Goal: Transaction & Acquisition: Purchase product/service

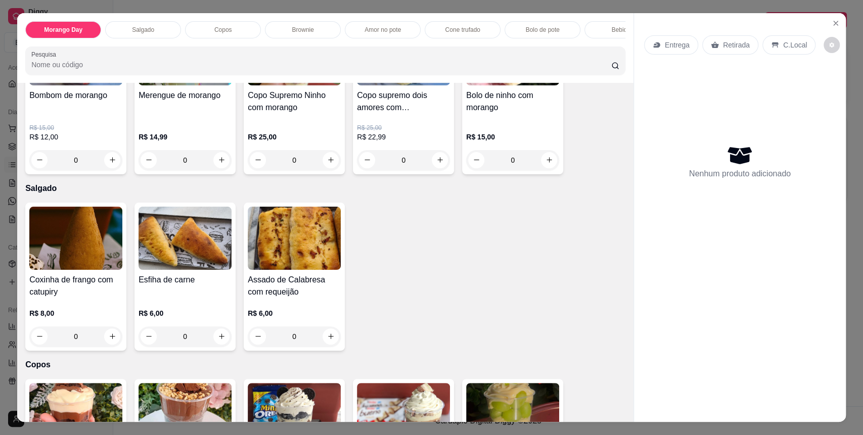
scroll to position [134, 0]
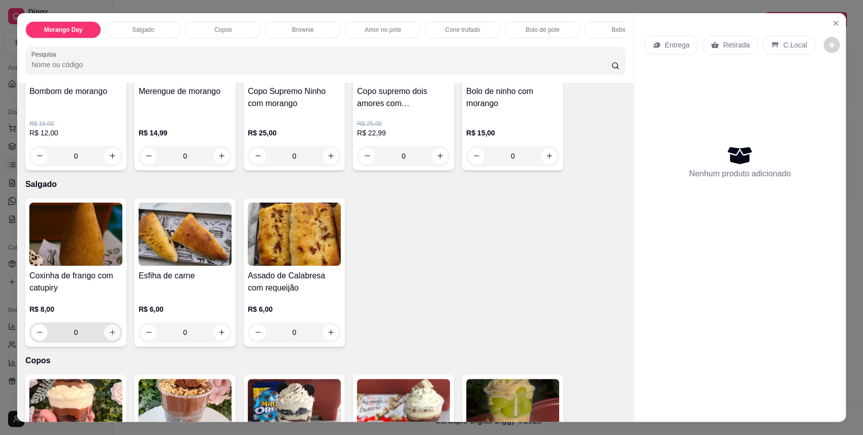
click at [111, 339] on button "increase-product-quantity" at bounding box center [112, 333] width 16 height 16
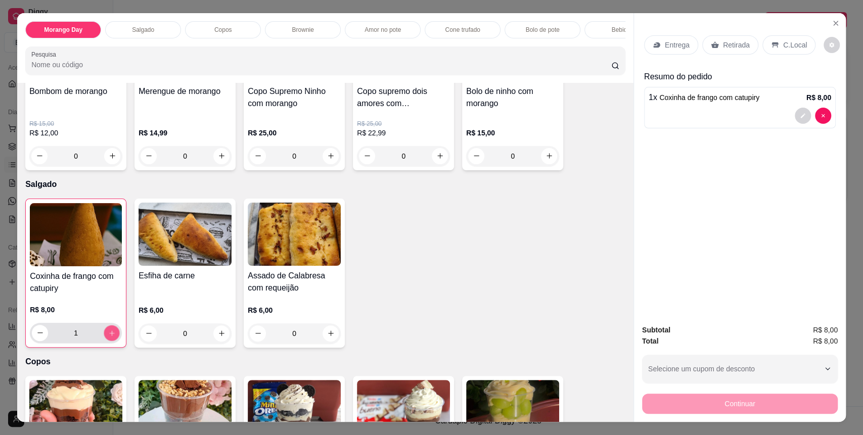
click at [111, 339] on button "increase-product-quantity" at bounding box center [112, 333] width 16 height 16
type input "3"
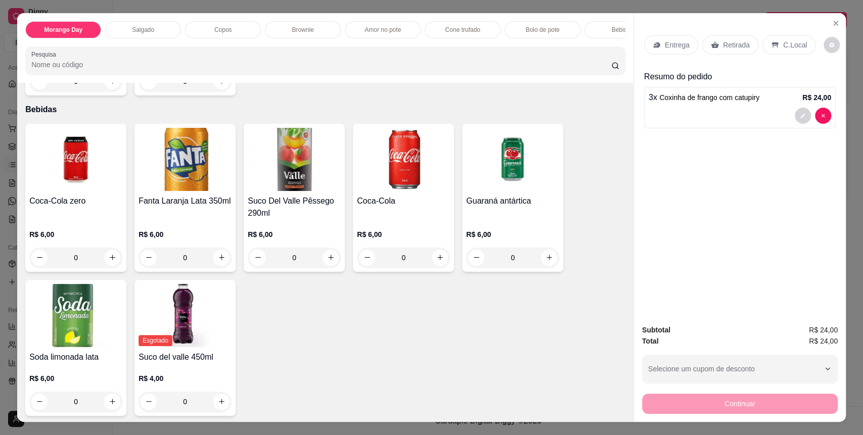
scroll to position [1589, 0]
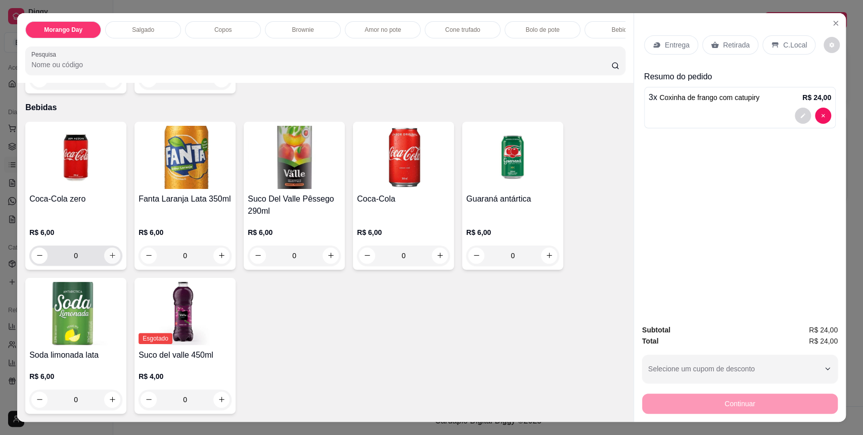
click at [109, 259] on icon "increase-product-quantity" at bounding box center [113, 256] width 8 height 8
click at [108, 259] on icon "increase-product-quantity" at bounding box center [112, 255] width 8 height 8
click at [108, 258] on icon "increase-product-quantity" at bounding box center [112, 256] width 8 height 8
type input "3"
click at [770, 39] on div "C.Local" at bounding box center [788, 44] width 53 height 19
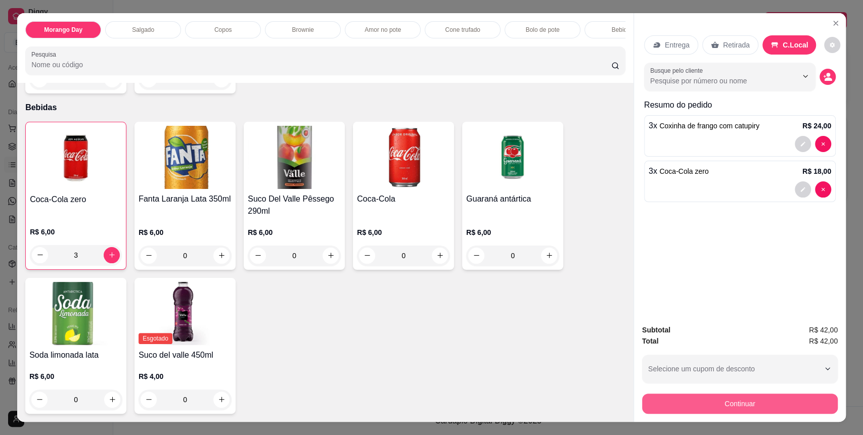
click at [741, 408] on button "Continuar" at bounding box center [740, 404] width 196 height 20
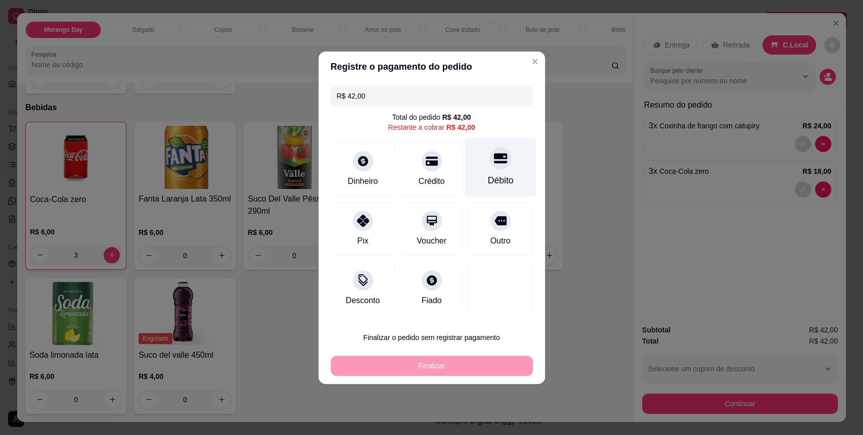
click at [476, 173] on div "Débito" at bounding box center [500, 167] width 71 height 59
type input "R$ 0,00"
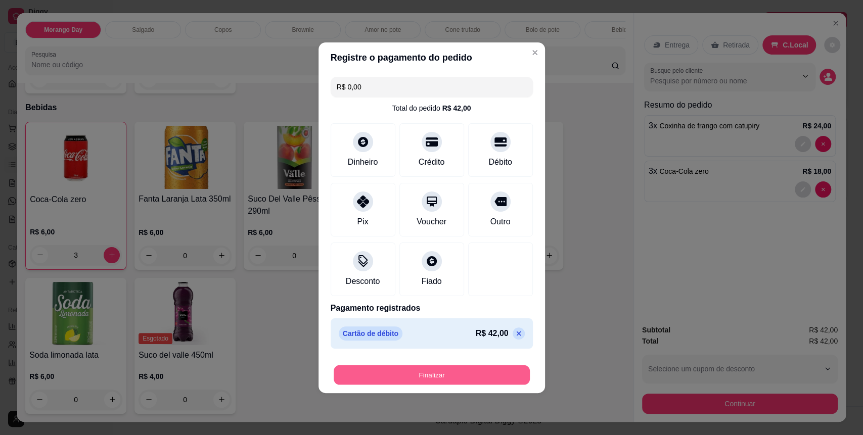
click at [448, 374] on button "Finalizar" at bounding box center [432, 375] width 196 height 20
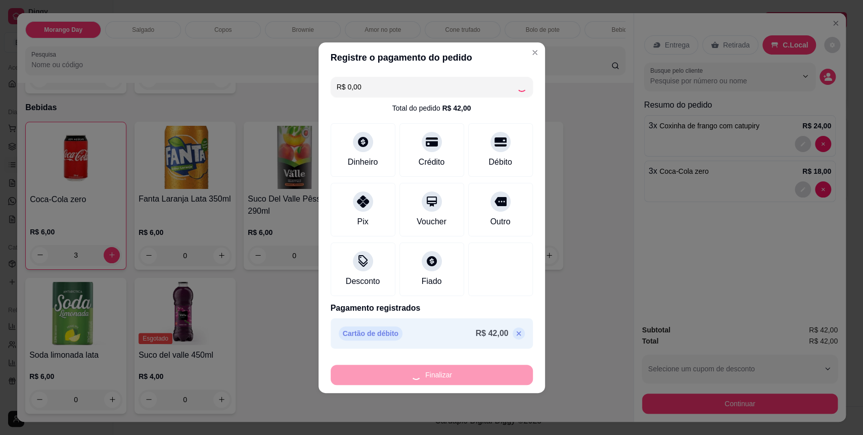
type input "0"
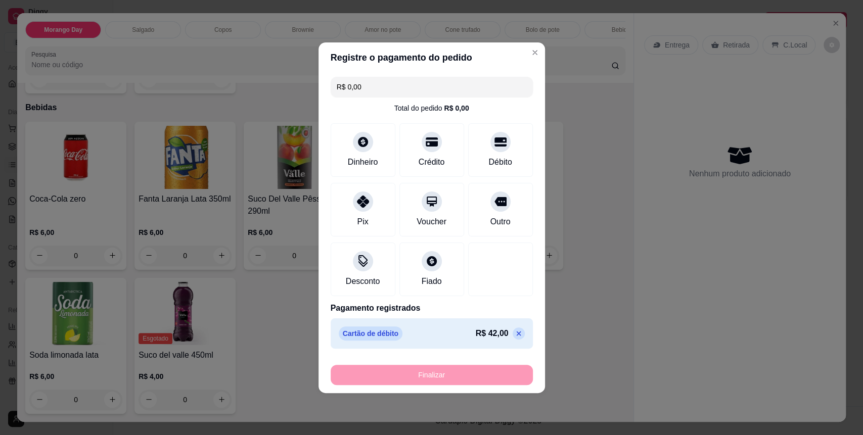
type input "-R$ 42,00"
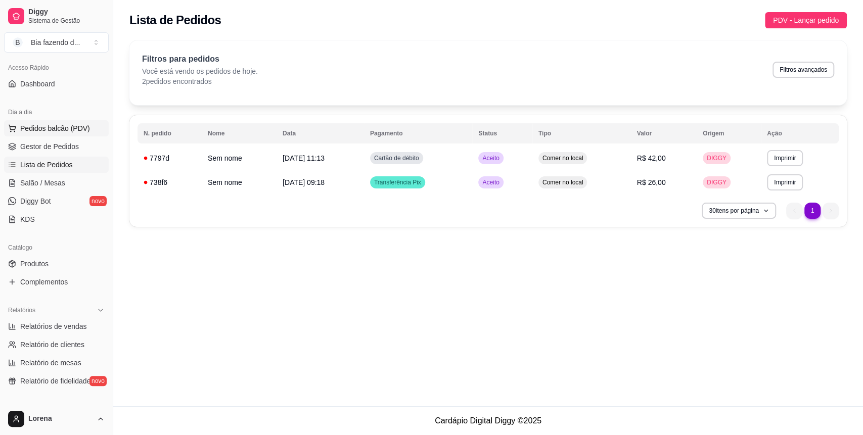
click at [68, 129] on span "Pedidos balcão (PDV)" at bounding box center [55, 128] width 70 height 10
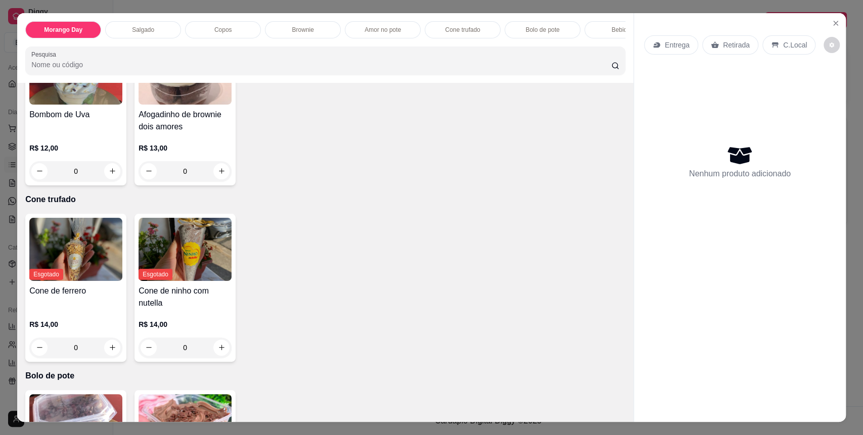
scroll to position [1415, 0]
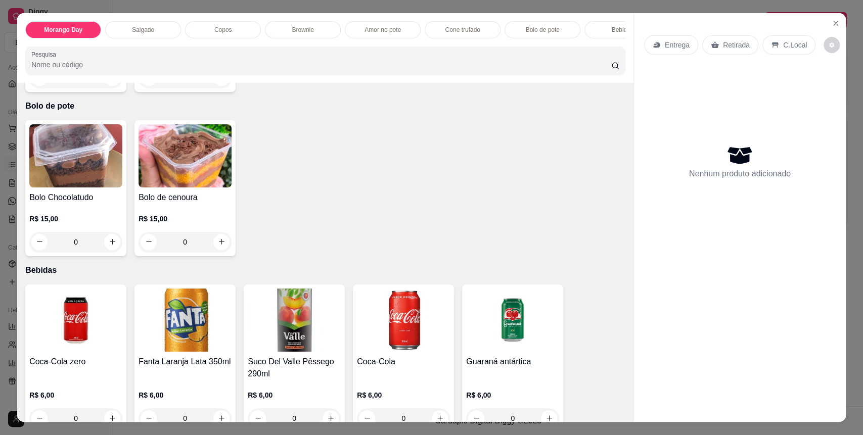
click at [108, 252] on div "0" at bounding box center [75, 242] width 93 height 20
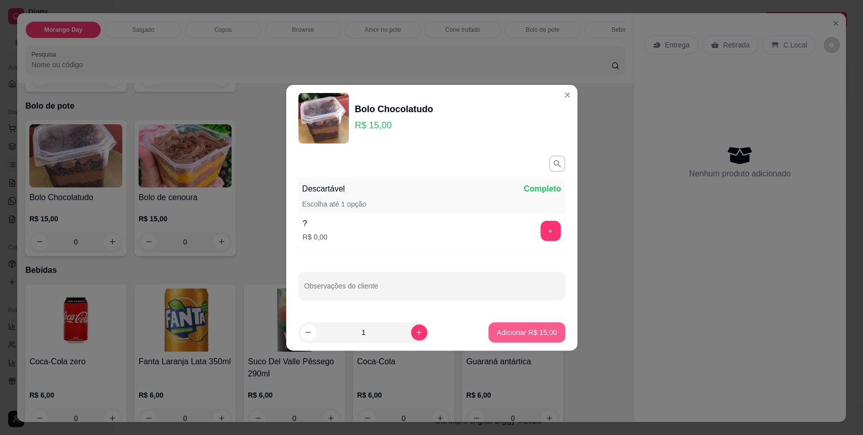
click at [522, 328] on p "Adicionar R$ 15,00" at bounding box center [526, 333] width 60 height 10
type input "1"
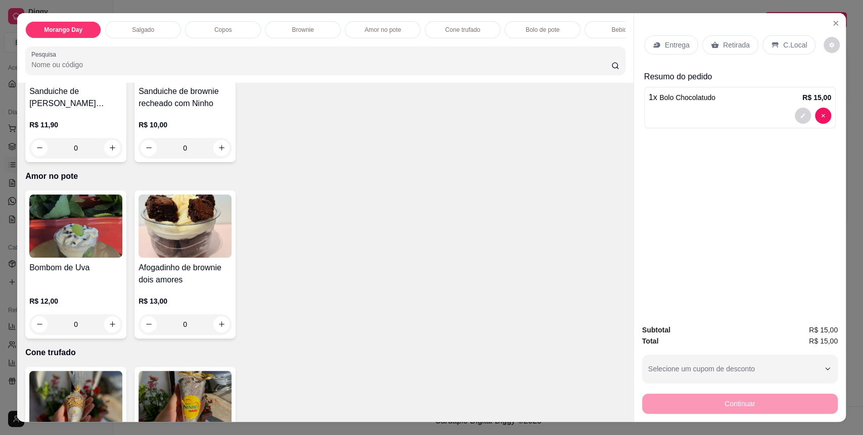
scroll to position [943, 0]
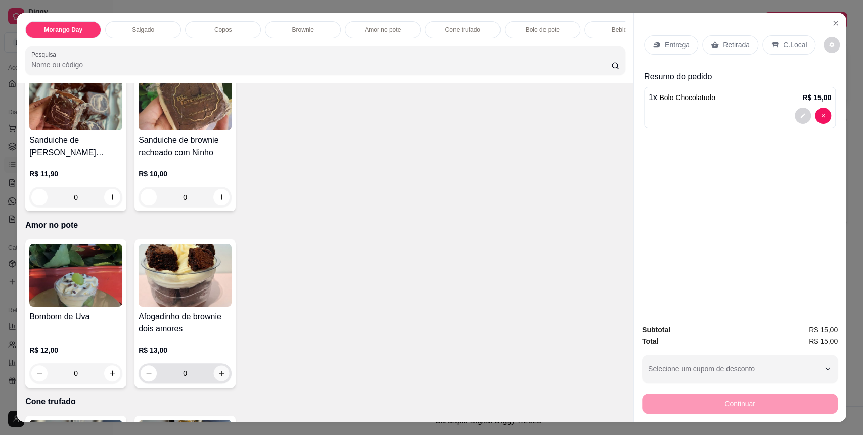
click at [219, 376] on icon "increase-product-quantity" at bounding box center [221, 373] width 5 height 5
type input "1"
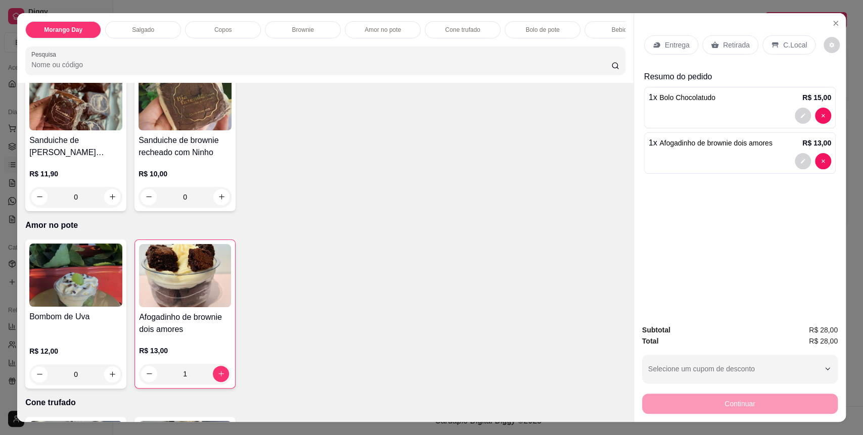
click at [783, 39] on div "C.Local" at bounding box center [788, 44] width 53 height 19
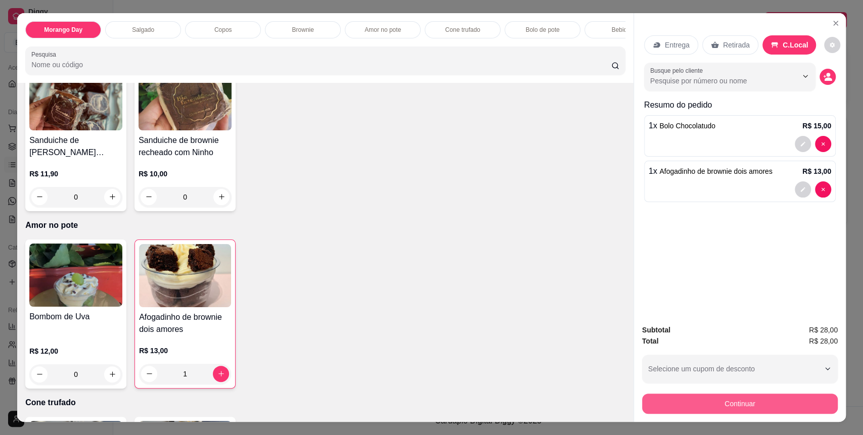
click at [729, 413] on button "Continuar" at bounding box center [740, 404] width 196 height 20
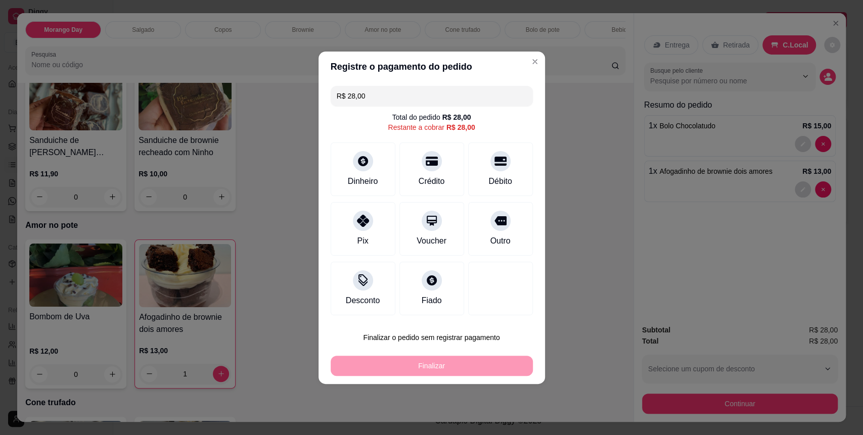
click at [478, 181] on div "Débito" at bounding box center [500, 170] width 65 height 54
type input "R$ 0,00"
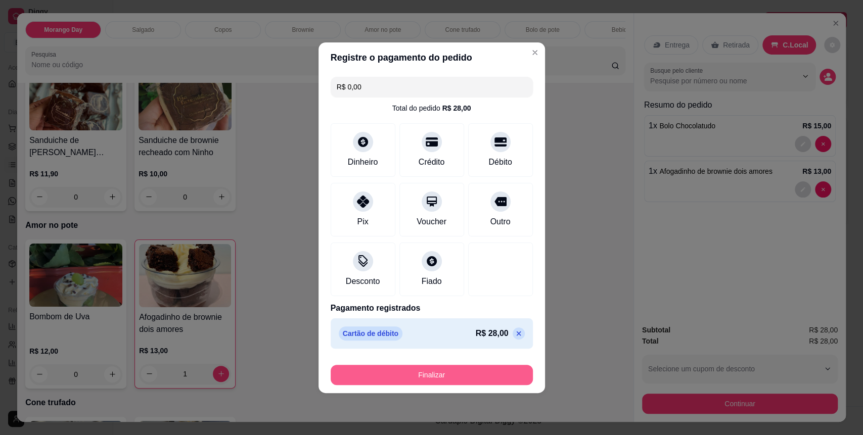
click at [455, 368] on button "Finalizar" at bounding box center [432, 375] width 202 height 20
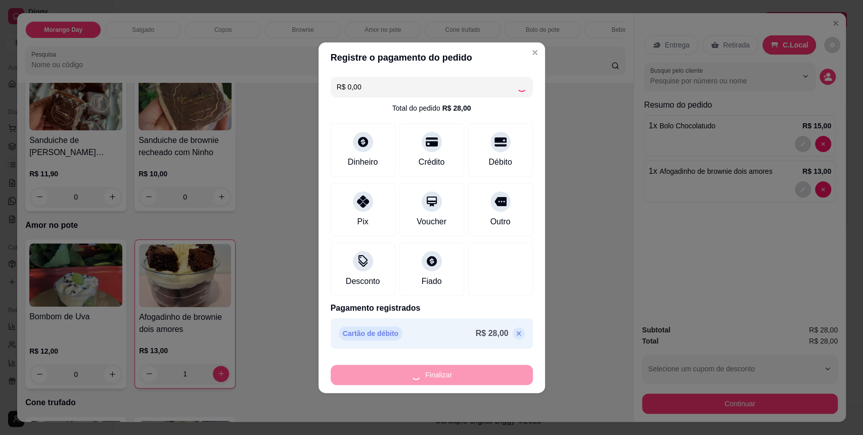
type input "0"
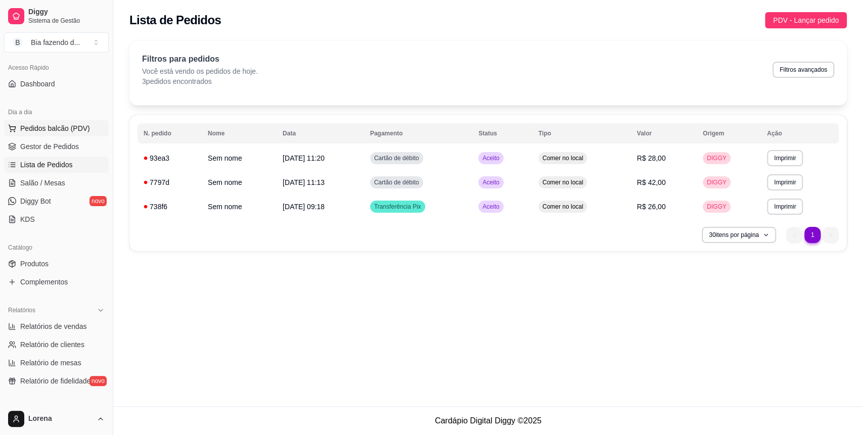
click at [41, 129] on span "Pedidos balcão (PDV)" at bounding box center [55, 128] width 70 height 10
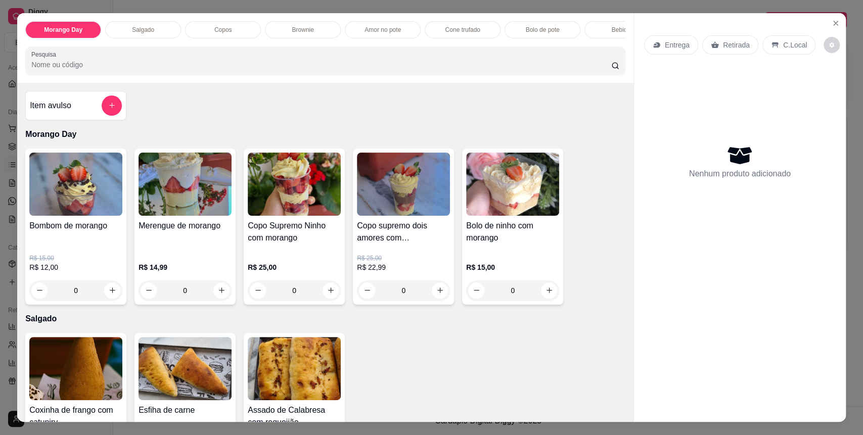
click at [109, 101] on div "Item avulso" at bounding box center [75, 105] width 101 height 29
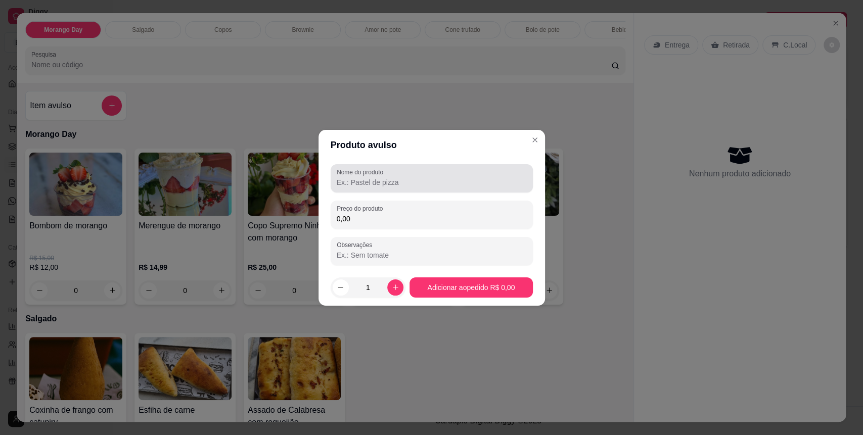
click at [384, 181] on input "Nome do produto" at bounding box center [432, 182] width 190 height 10
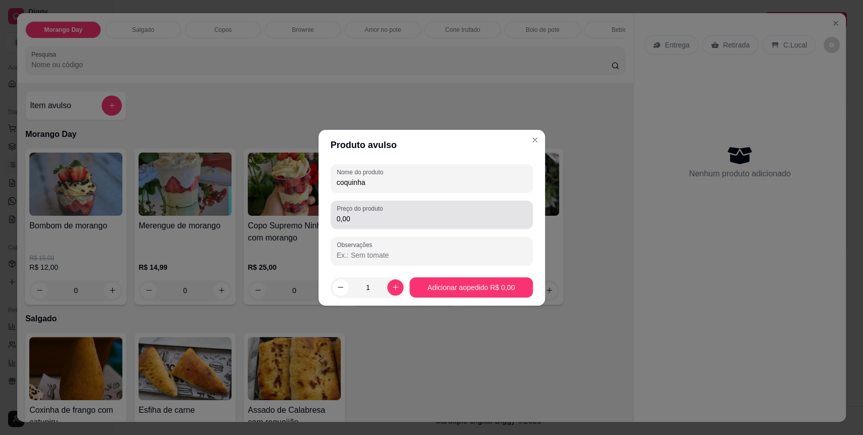
type input "coquinha"
click at [413, 212] on div "0,00" at bounding box center [432, 215] width 190 height 20
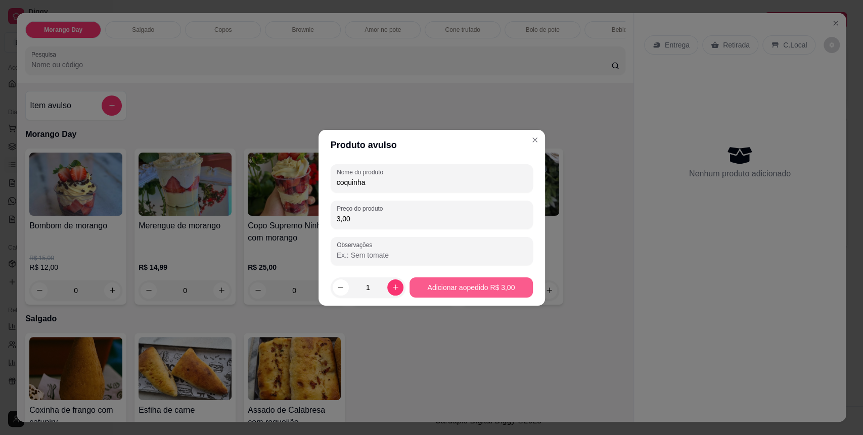
type input "3,00"
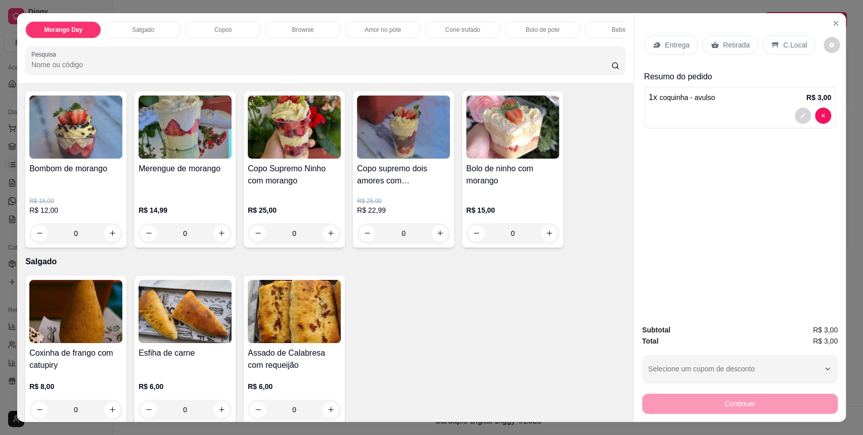
scroll to position [134, 0]
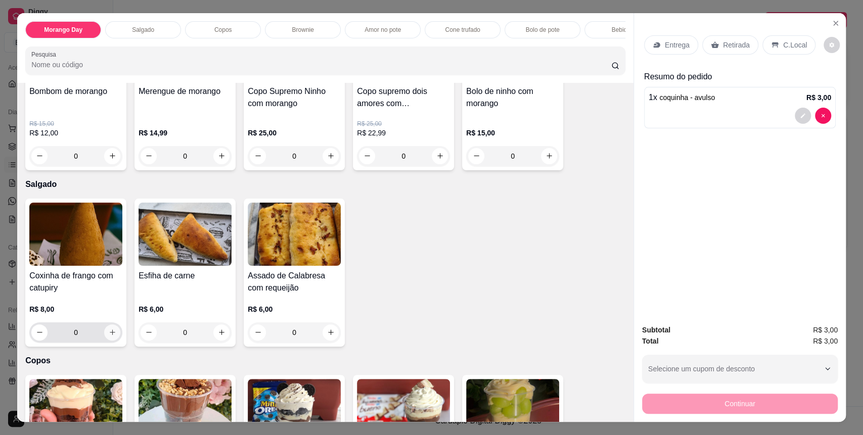
click at [109, 336] on icon "increase-product-quantity" at bounding box center [113, 333] width 8 height 8
type input "1"
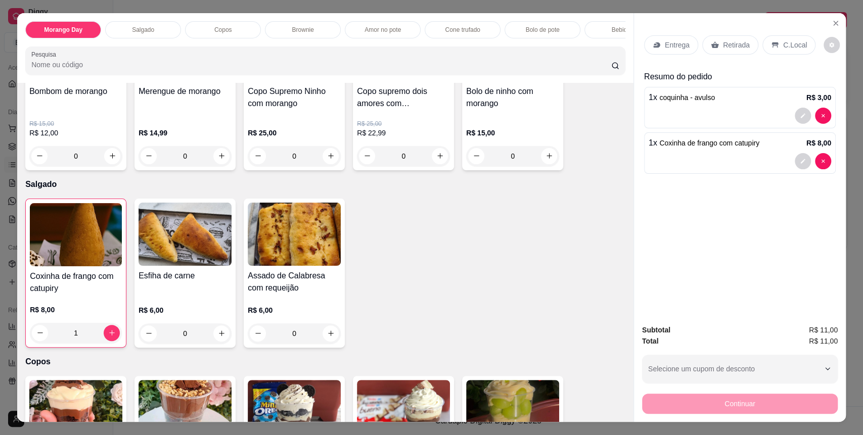
click at [783, 45] on p "C.Local" at bounding box center [795, 45] width 24 height 10
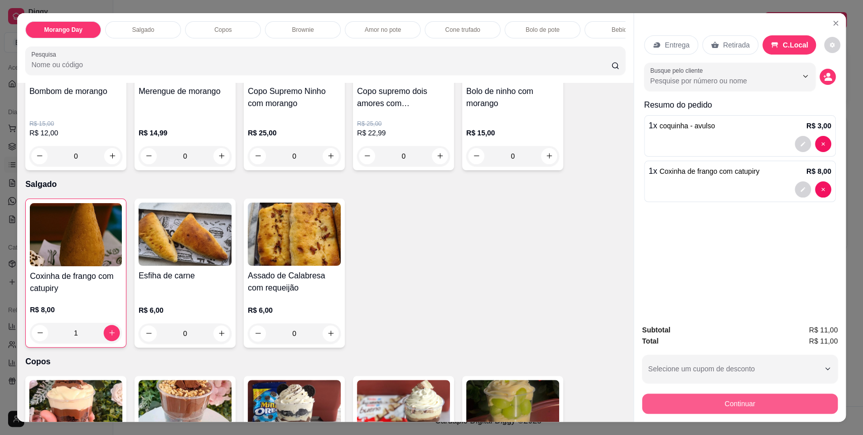
click at [694, 408] on button "Continuar" at bounding box center [740, 404] width 196 height 20
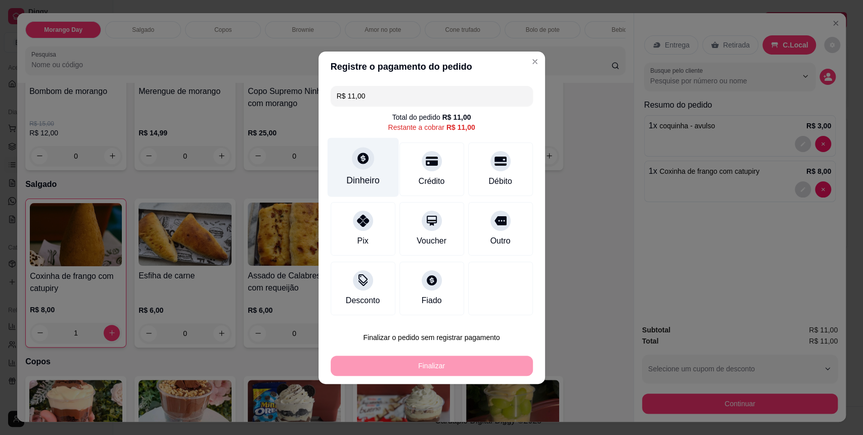
click at [354, 177] on div "Dinheiro" at bounding box center [362, 180] width 33 height 13
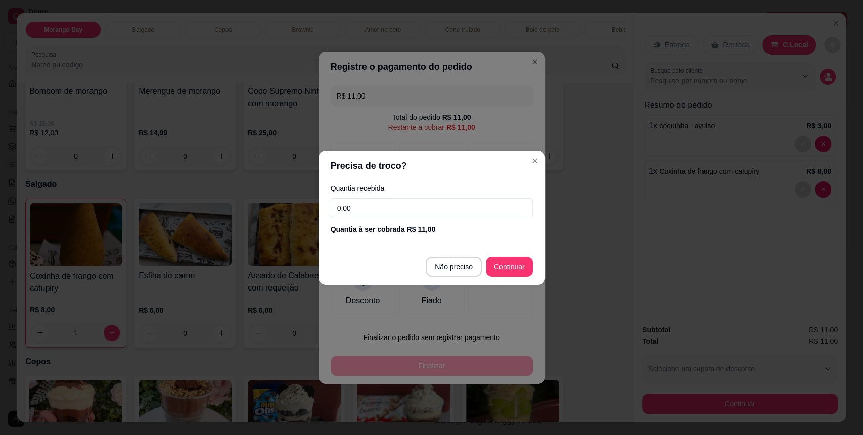
click at [364, 202] on input "0,00" at bounding box center [432, 208] width 202 height 20
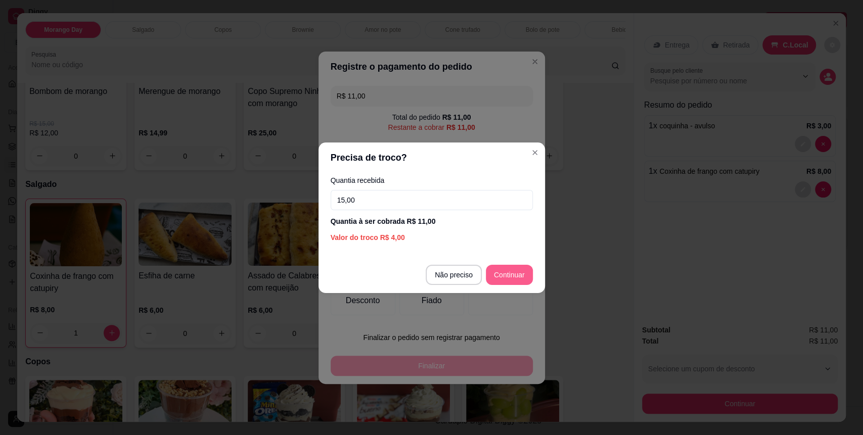
type input "15,00"
type input "R$ 0,00"
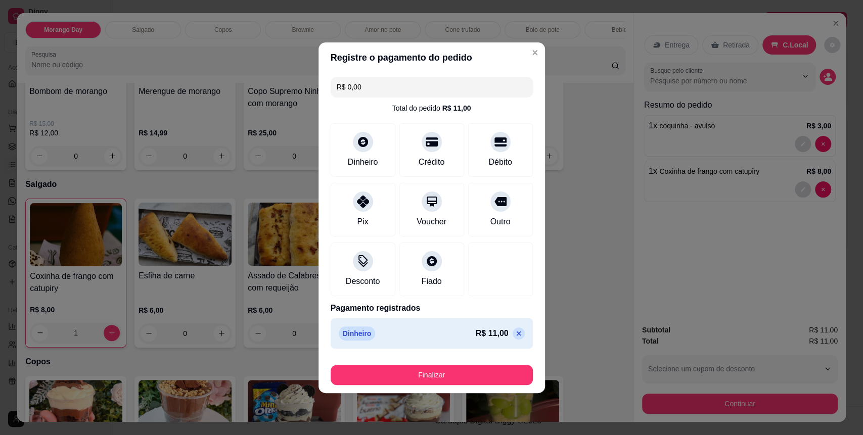
click at [458, 384] on button "Finalizar" at bounding box center [432, 375] width 202 height 20
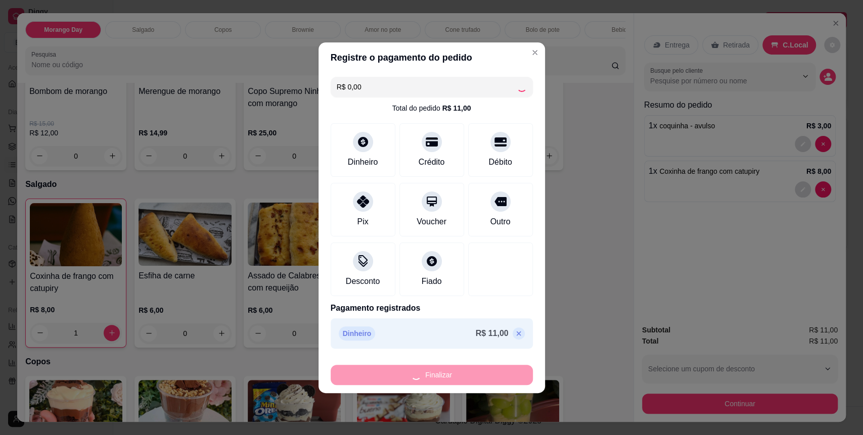
type input "0"
type input "-R$ 11,00"
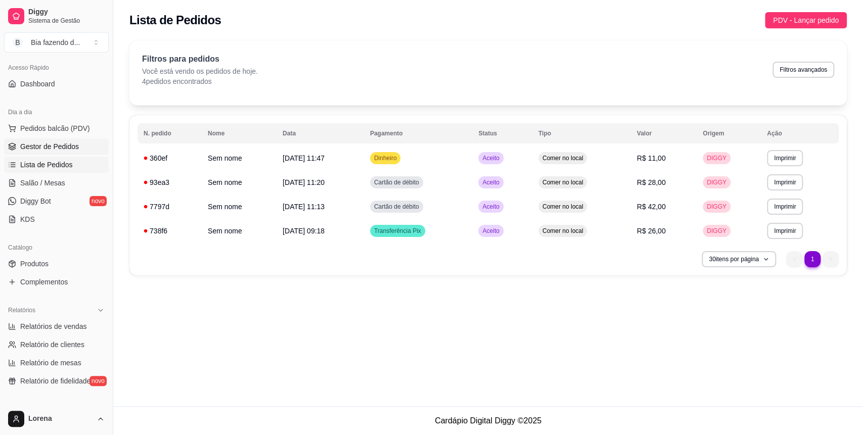
drag, startPoint x: 32, startPoint y: 155, endPoint x: 28, endPoint y: 151, distance: 6.1
click at [29, 153] on ul "Pedidos balcão (PDV) Gestor de Pedidos Lista de Pedidos Salão / Mesas Diggy Bot…" at bounding box center [56, 173] width 105 height 107
click at [28, 151] on span "Gestor de Pedidos" at bounding box center [49, 147] width 59 height 10
